Goal: Information Seeking & Learning: Check status

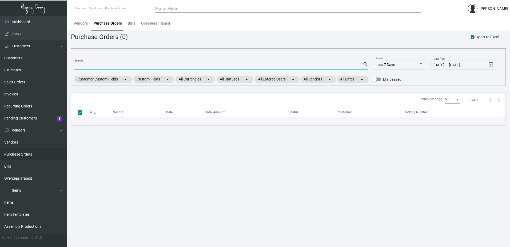
click at [126, 66] on input "Search" at bounding box center [218, 66] width 289 height 4
type input "arthouse"
checkbox input "false"
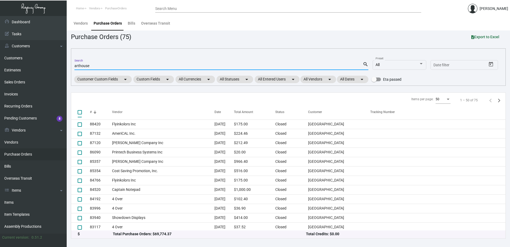
scroll to position [354, 0]
click at [231, 67] on input "arthouse" at bounding box center [218, 66] width 289 height 4
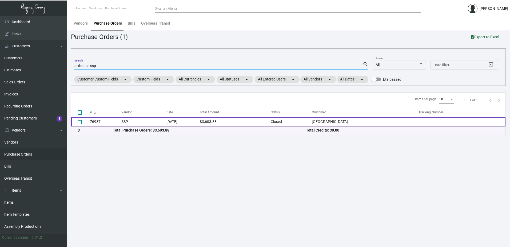
type input "arthouse ssp"
click at [168, 123] on td "[DATE]" at bounding box center [183, 121] width 33 height 9
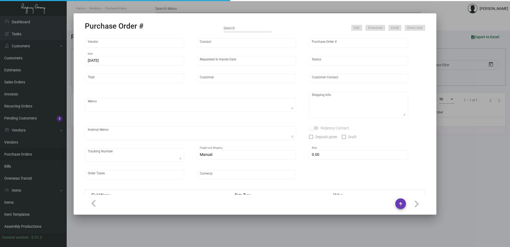
type input "SSP"
type input "[PERSON_NAME]"
type input "76937"
type input "[DATE]"
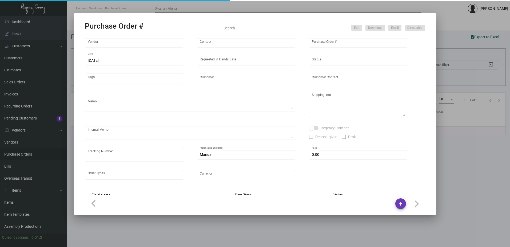
type input "[GEOGRAPHIC_DATA]"
type textarea "Approx ship date [DATE]"
type textarea "Regency Group [GEOGRAPHIC_DATA] [STREET_ADDRESS] Attn: [PERSON_NAME]"
type input "$ 0.00"
type input "United States Dollar $"
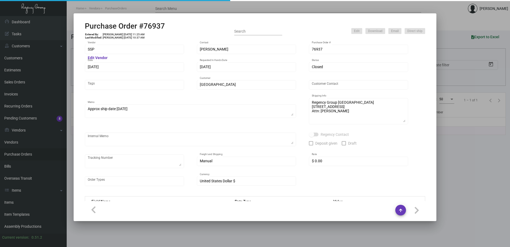
type input "$ 0.07208"
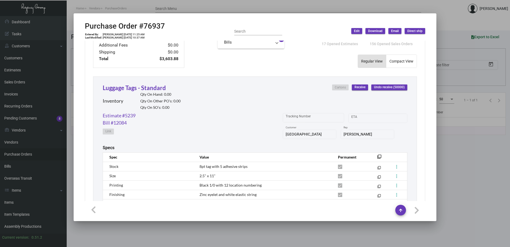
scroll to position [270, 0]
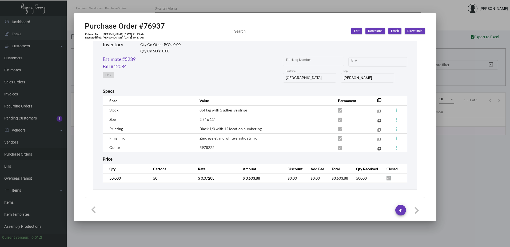
click at [295, 41] on div "Luggage Tags - Standard Inventory Qty On Hand: 0.00 Qty On Other PO’s: 0.00 Qty…" at bounding box center [255, 41] width 305 height 29
